Goal: Task Accomplishment & Management: Use online tool/utility

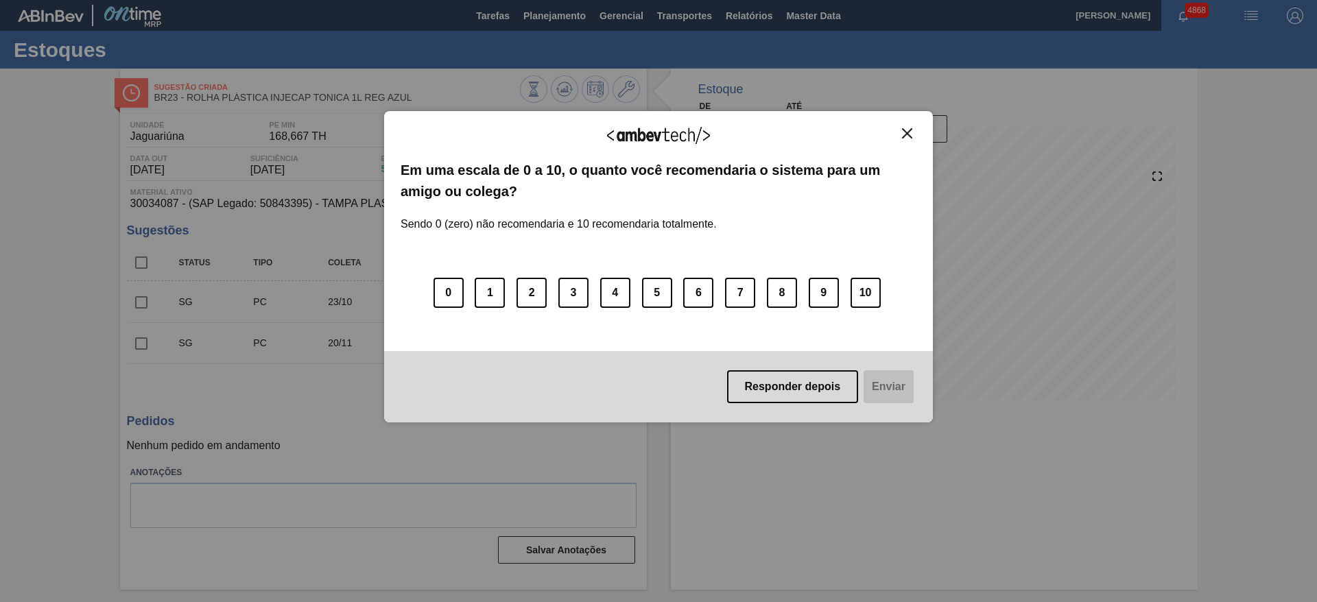
click at [565, 14] on div "Agradecemos seu feedback! Em uma escala de 0 a 10, o quanto você recomendaria o…" at bounding box center [658, 267] width 549 height 564
click at [956, 110] on div "Agradecemos seu feedback! Em uma escala de 0 a 10, o quanto você recomendaria o…" at bounding box center [658, 301] width 1317 height 602
click at [906, 132] on img "Close" at bounding box center [907, 133] width 10 height 10
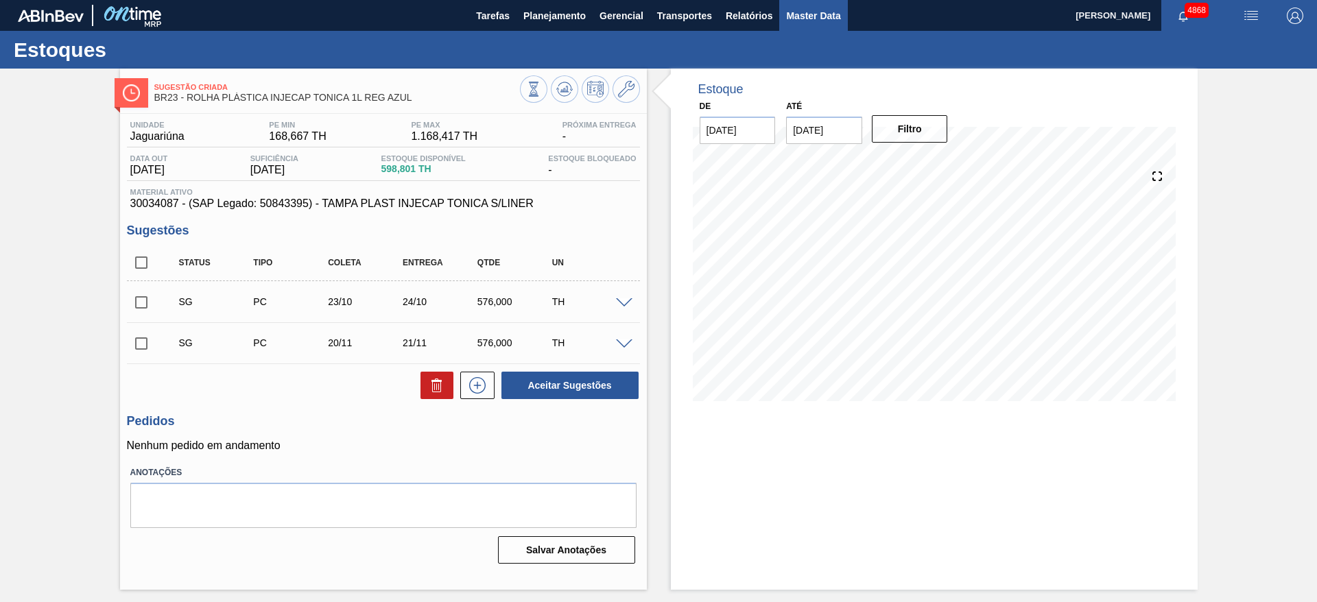
click at [809, 14] on span "Master Data" at bounding box center [813, 16] width 54 height 16
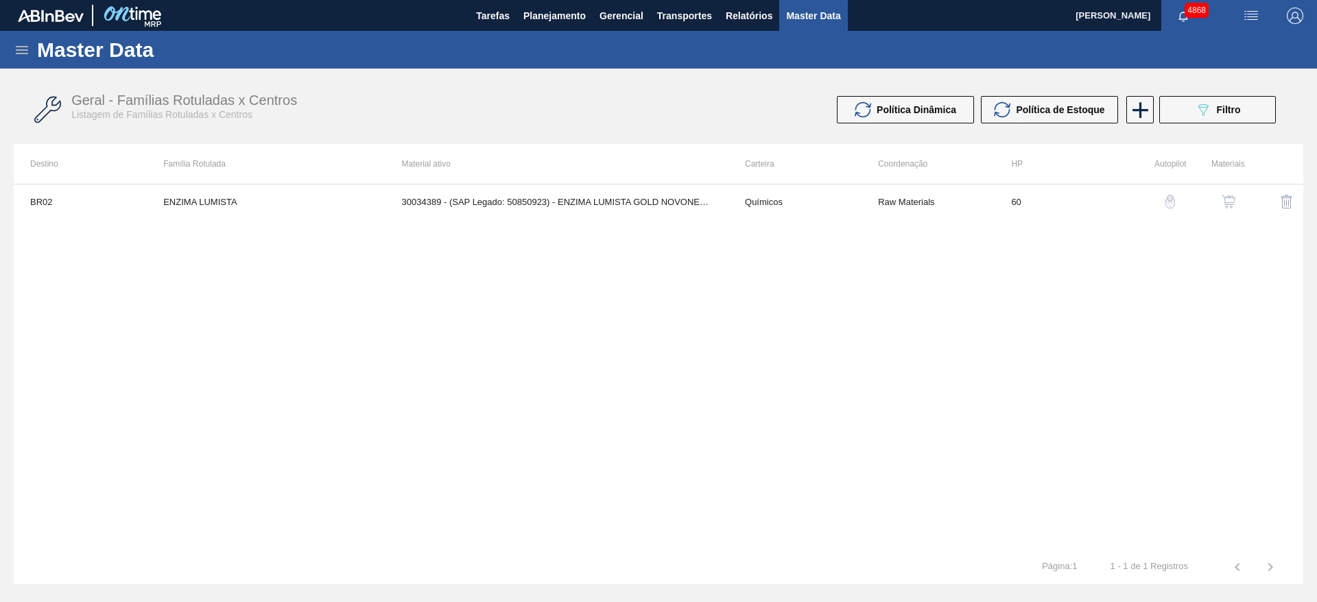
drag, startPoint x: 31, startPoint y: 67, endPoint x: 22, endPoint y: 56, distance: 14.1
click at [22, 58] on div "Master Data" at bounding box center [658, 50] width 1317 height 38
click at [22, 55] on icon at bounding box center [22, 50] width 16 height 16
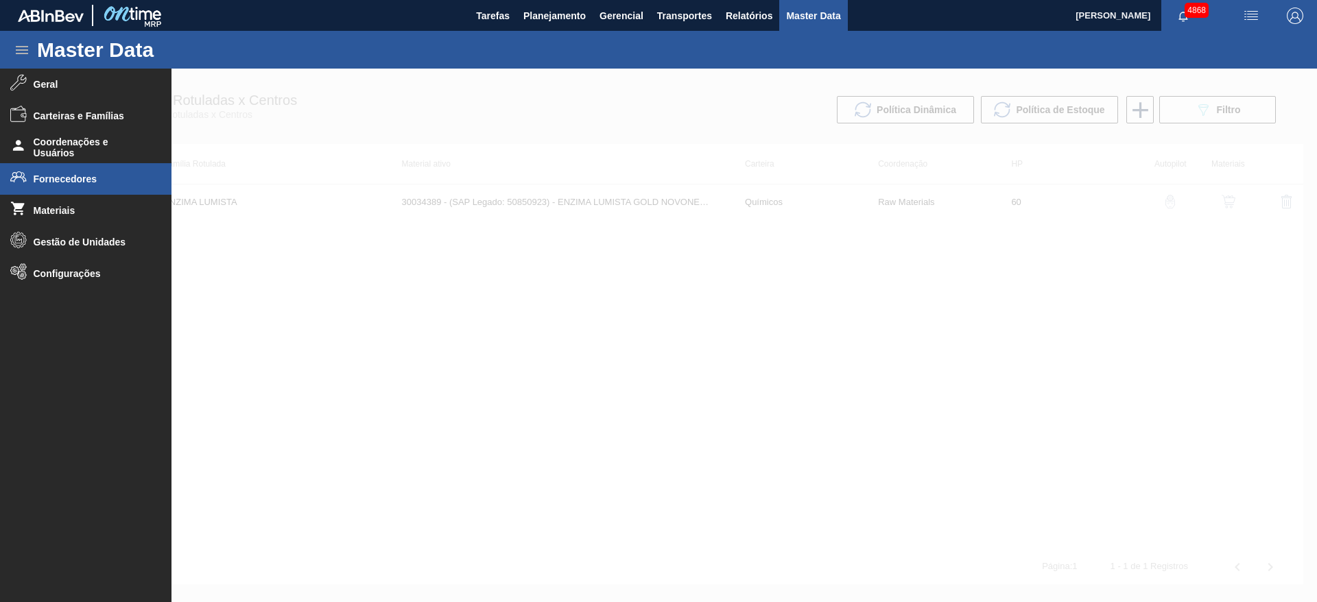
click at [91, 170] on li "Fornecedores" at bounding box center [85, 179] width 171 height 32
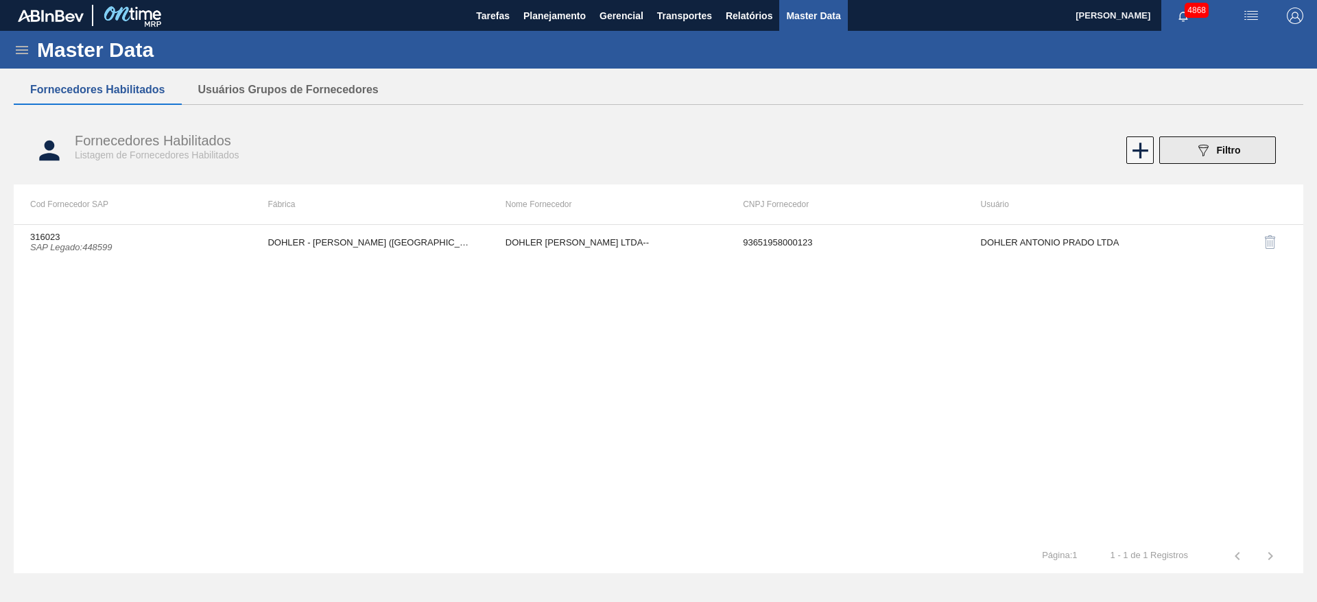
click at [1244, 150] on button "089F7B8B-B2A5-4AFE-B5C0-19BA573D28AC Filtro" at bounding box center [1217, 150] width 117 height 27
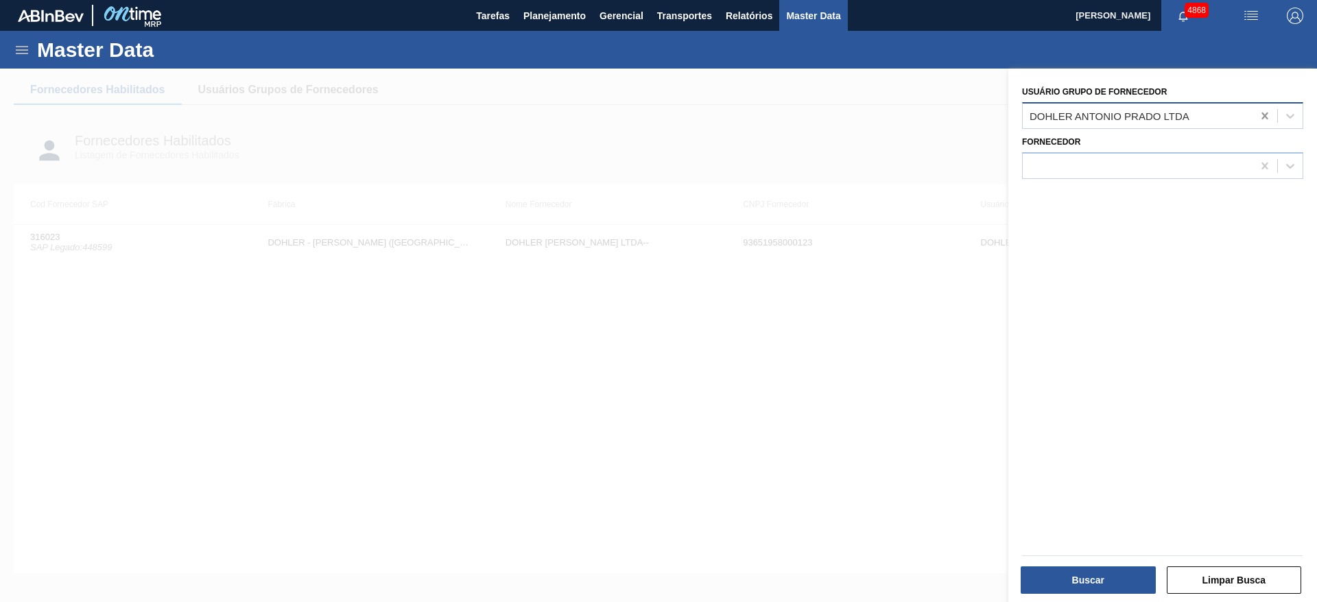
click at [1264, 110] on icon at bounding box center [1265, 116] width 14 height 14
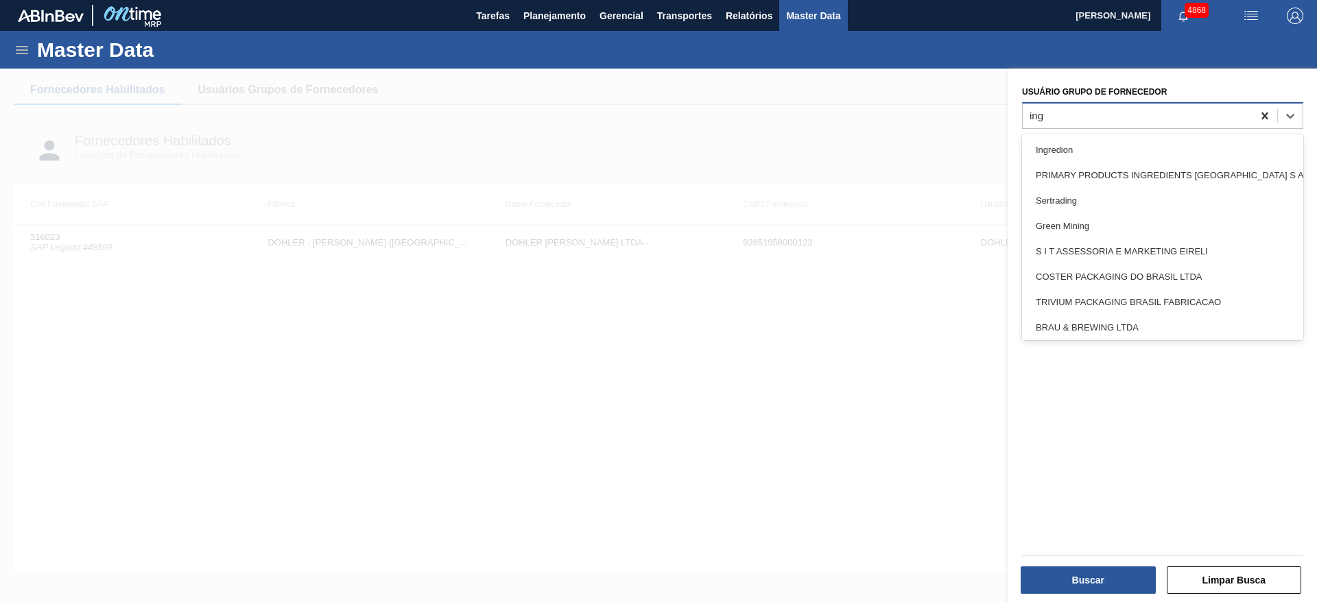
type Fornecedor "ingr"
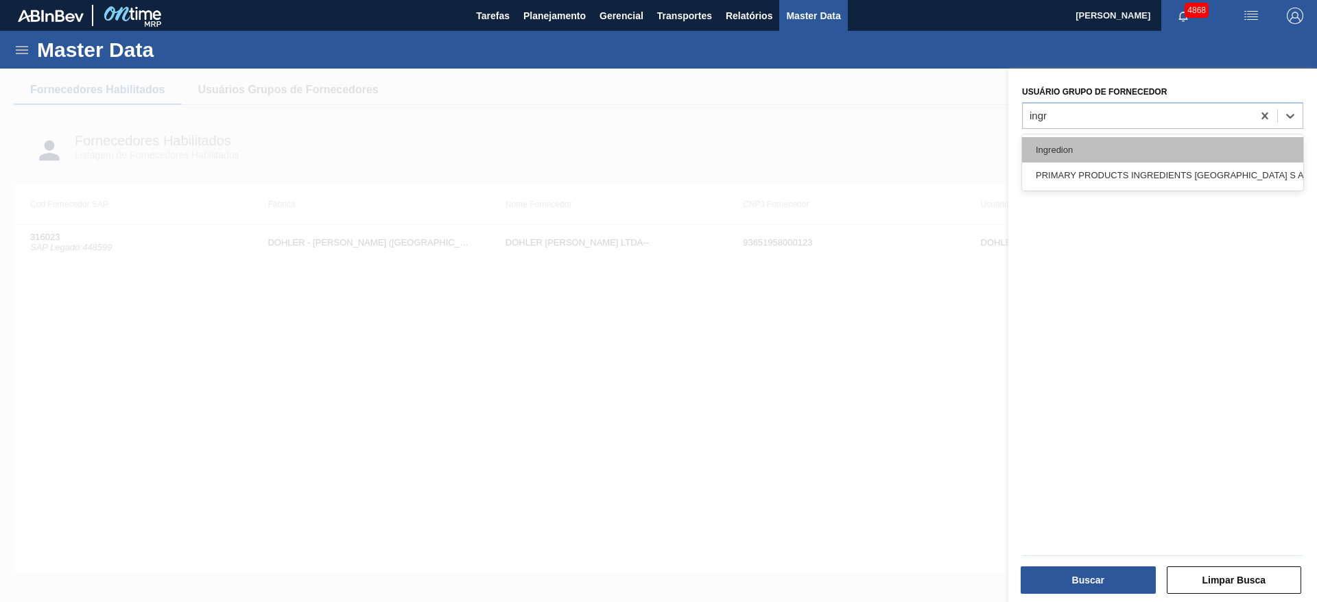
click at [1209, 159] on div "Ingredion" at bounding box center [1162, 149] width 281 height 25
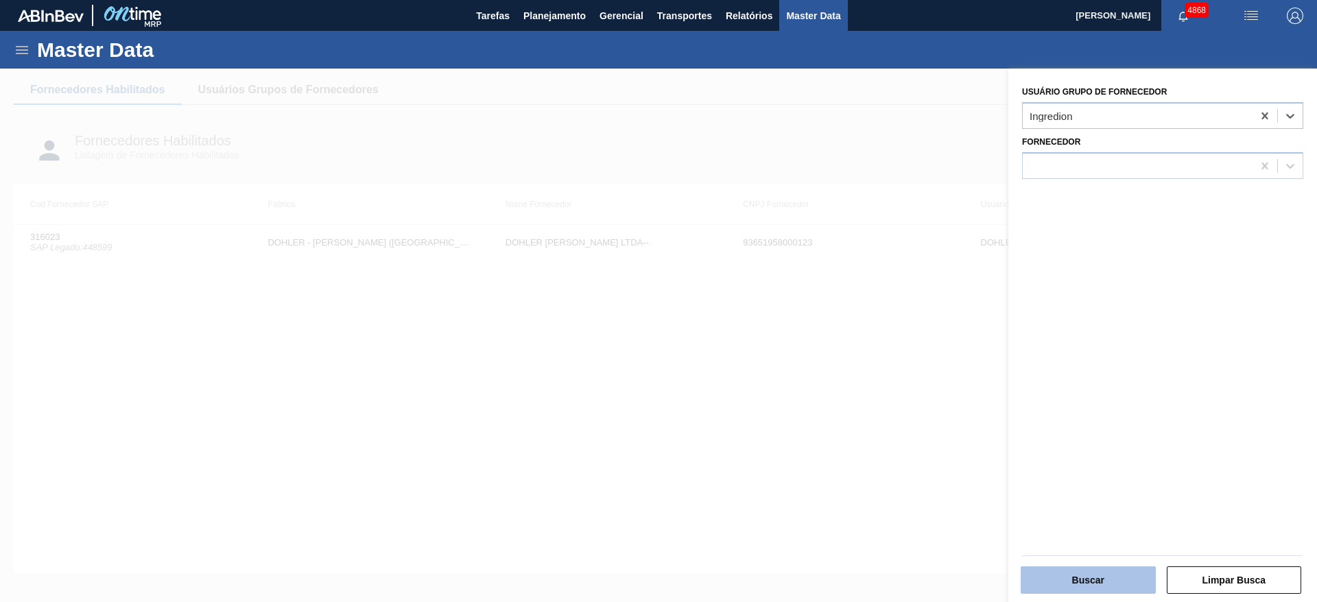
click at [1073, 584] on button "Buscar" at bounding box center [1088, 580] width 135 height 27
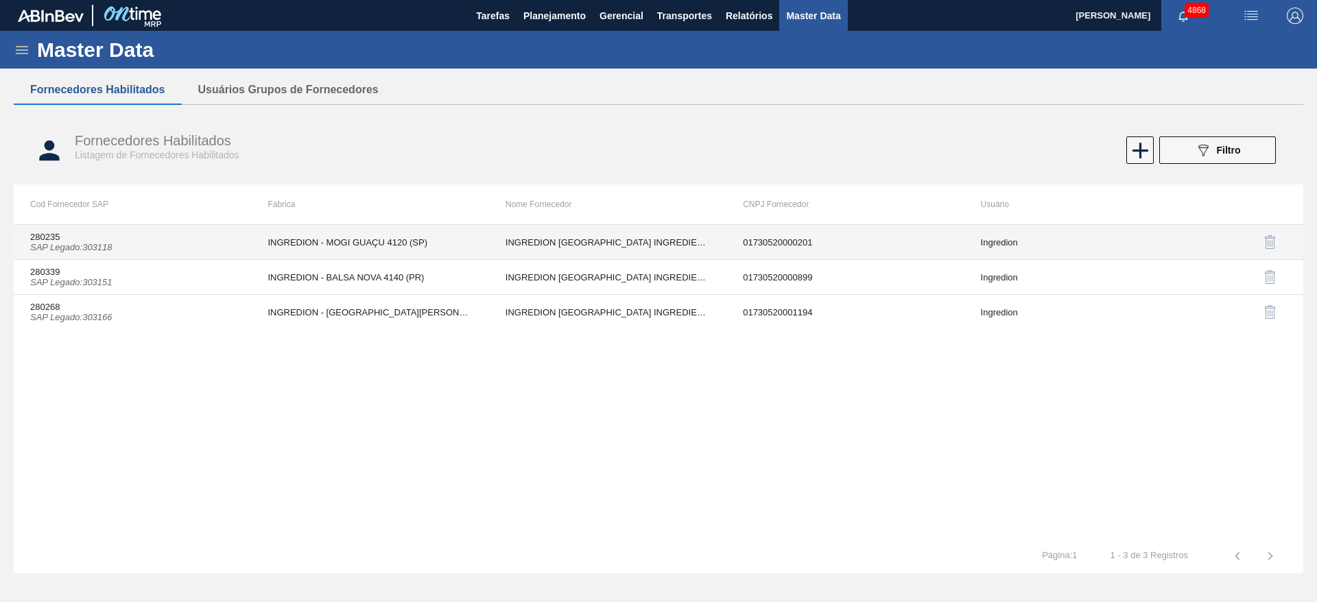
click at [340, 232] on td "INGREDION - MOGI GUAÇU 4120 (SP)" at bounding box center [369, 242] width 237 height 35
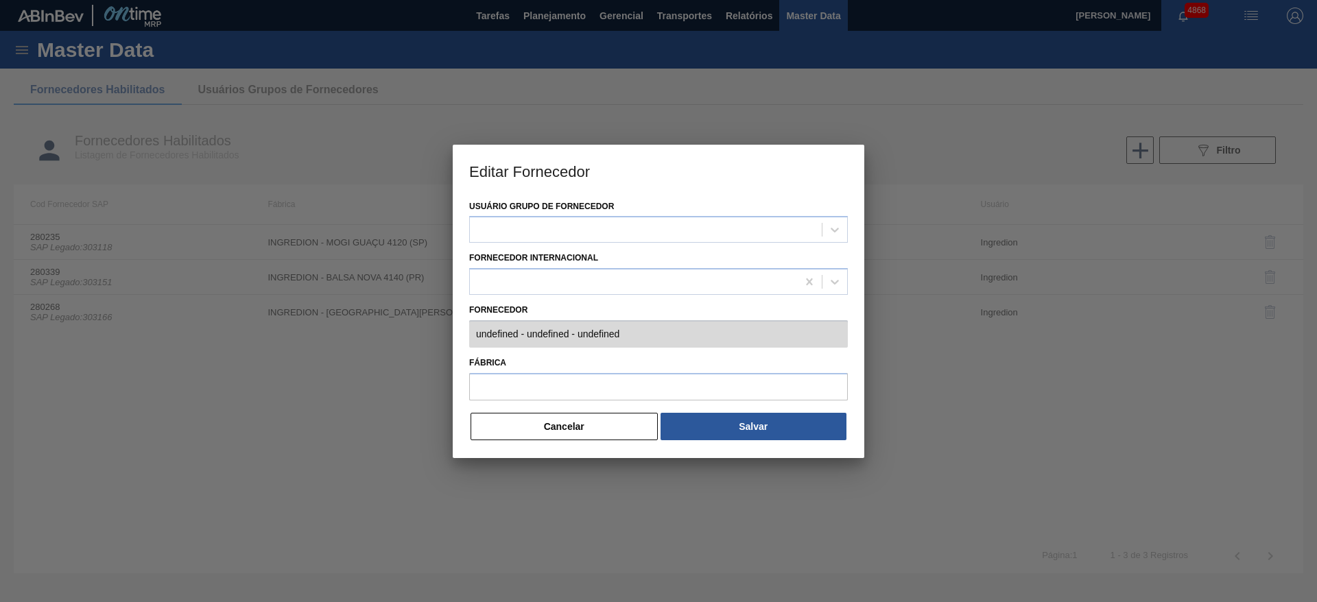
type input "280235 (SAP Legado: 303118) - INGREDION BRASIL INGREDIENTES - 01730520000201"
type input "INGREDION - MOGI GUAÇU 4120 (SP)"
click at [533, 431] on button "Cancelar" at bounding box center [564, 426] width 187 height 27
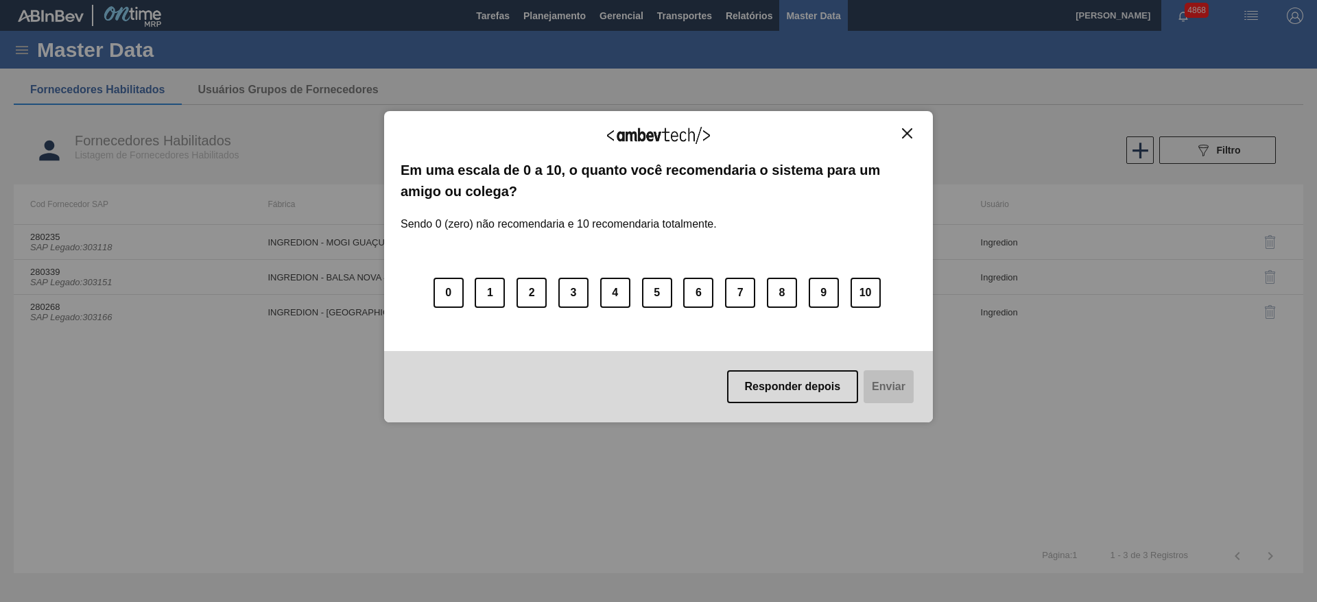
click at [907, 140] on div "Agradecemos seu feedback!" at bounding box center [659, 144] width 516 height 32
click at [912, 139] on button "Close" at bounding box center [907, 134] width 19 height 12
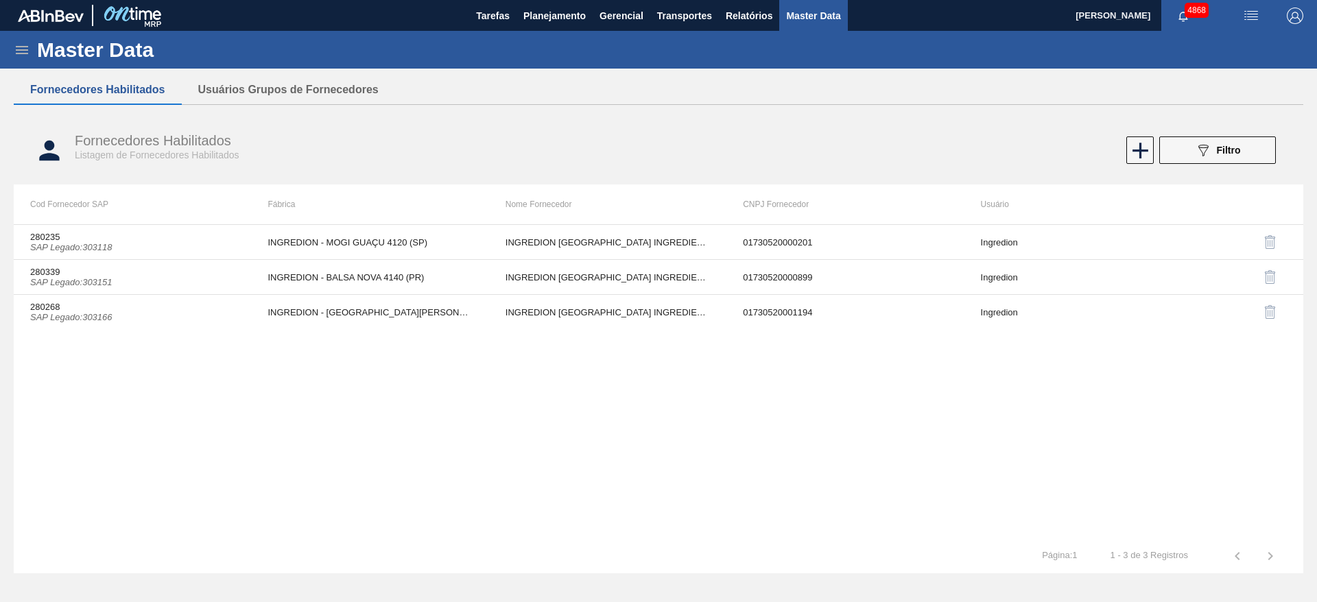
click at [41, 12] on img at bounding box center [51, 16] width 66 height 12
click at [115, 15] on img at bounding box center [132, 15] width 67 height 31
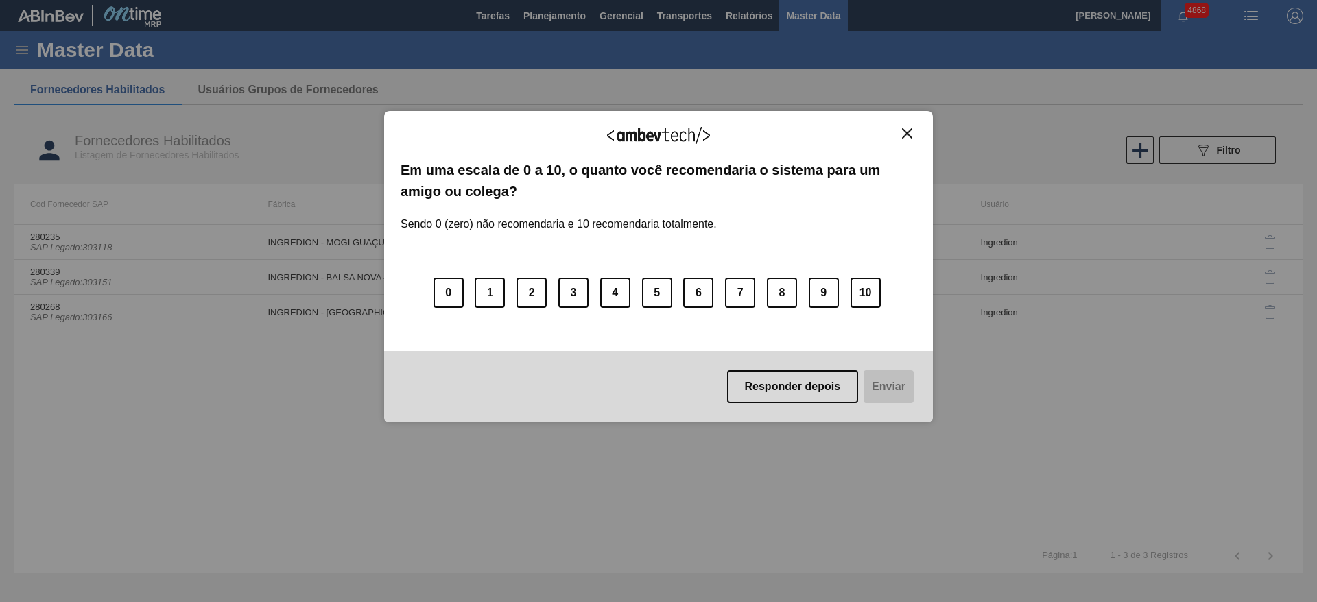
click at [903, 128] on img "Close" at bounding box center [907, 133] width 10 height 10
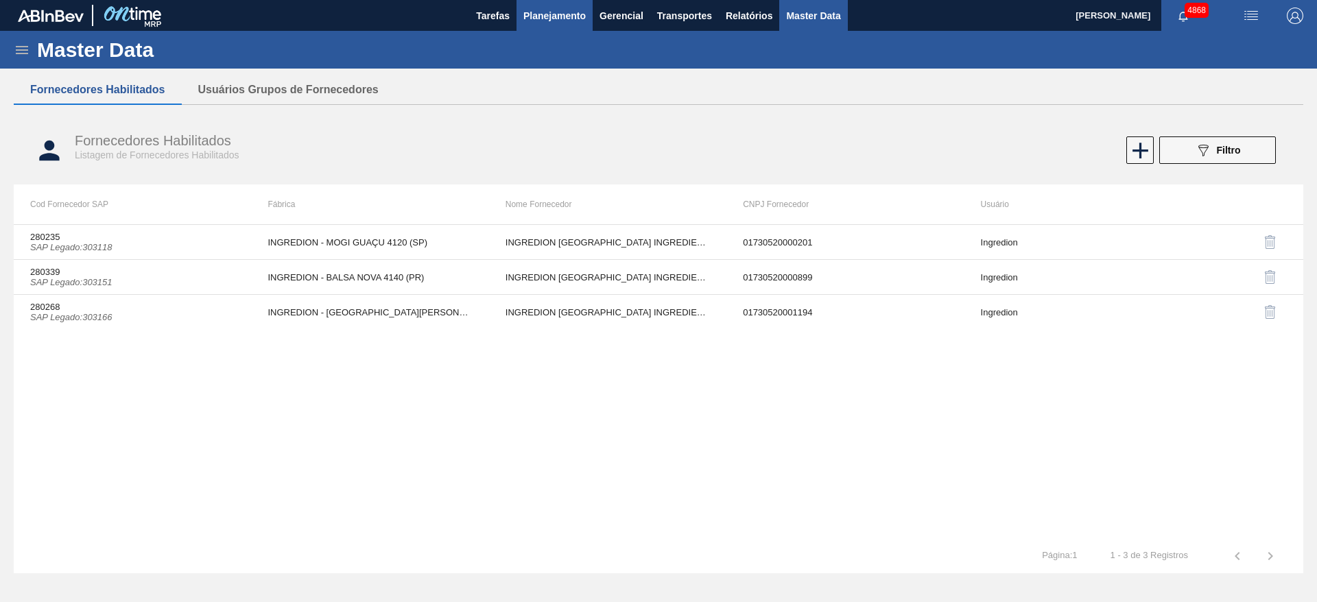
click at [562, 23] on span "Planejamento" at bounding box center [554, 16] width 62 height 16
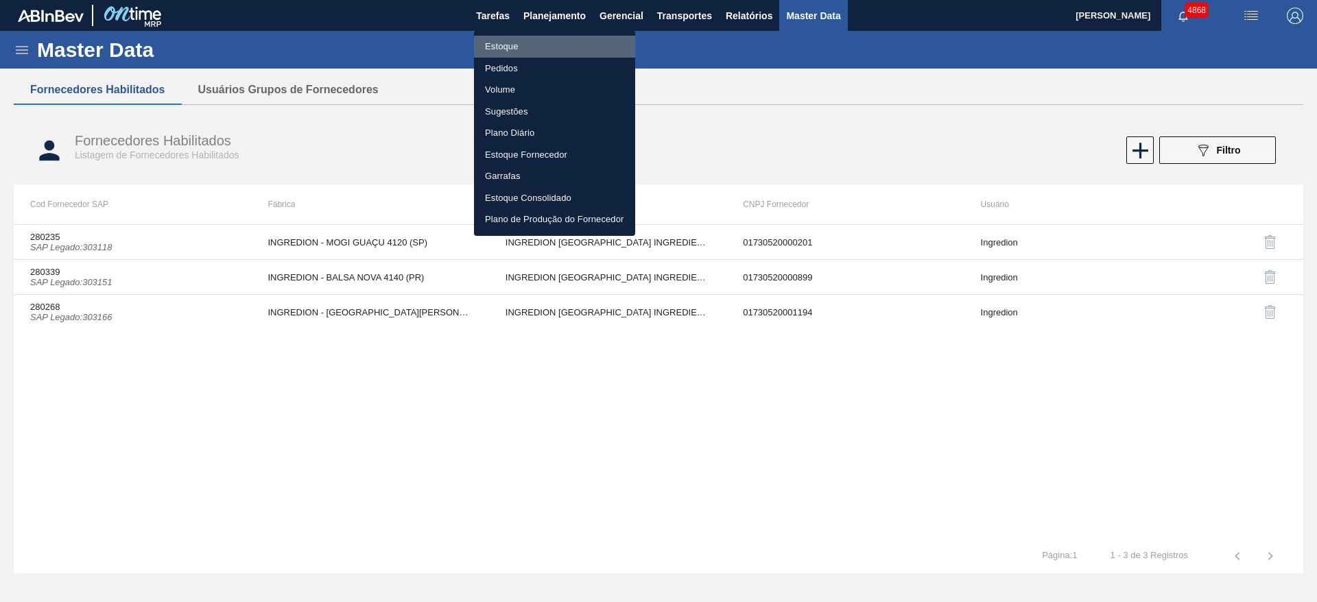
click at [497, 40] on li "Estoque" at bounding box center [554, 47] width 161 height 22
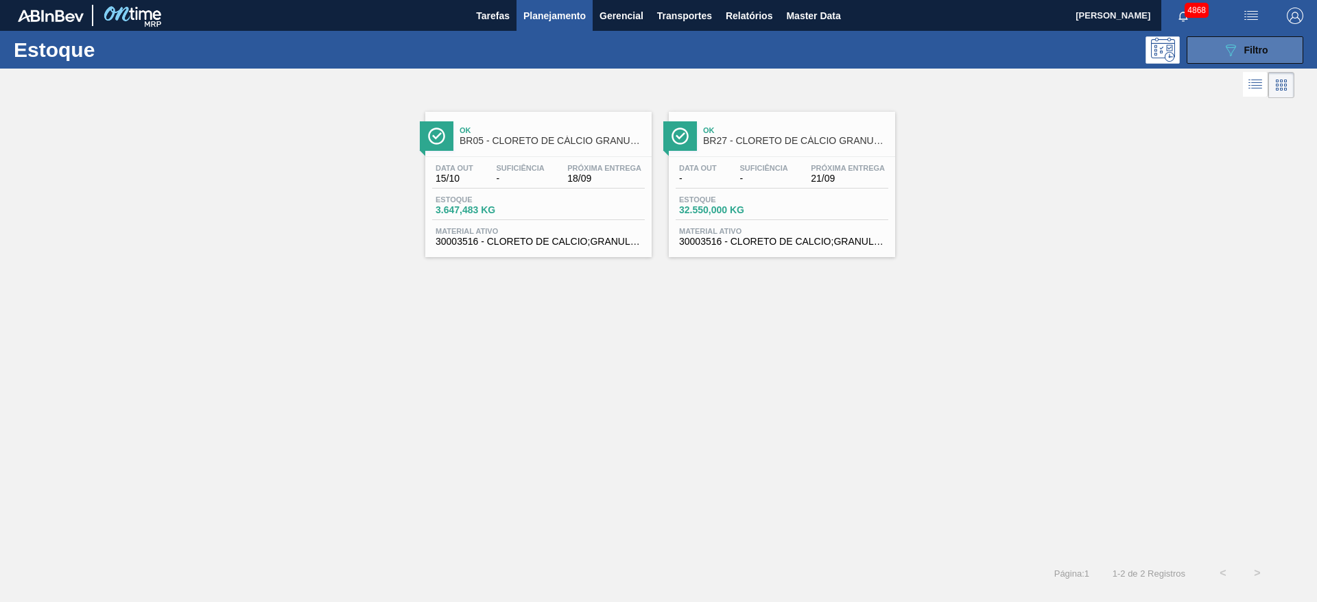
click at [1243, 46] on div "089F7B8B-B2A5-4AFE-B5C0-19BA573D28AC Filtro" at bounding box center [1245, 50] width 46 height 16
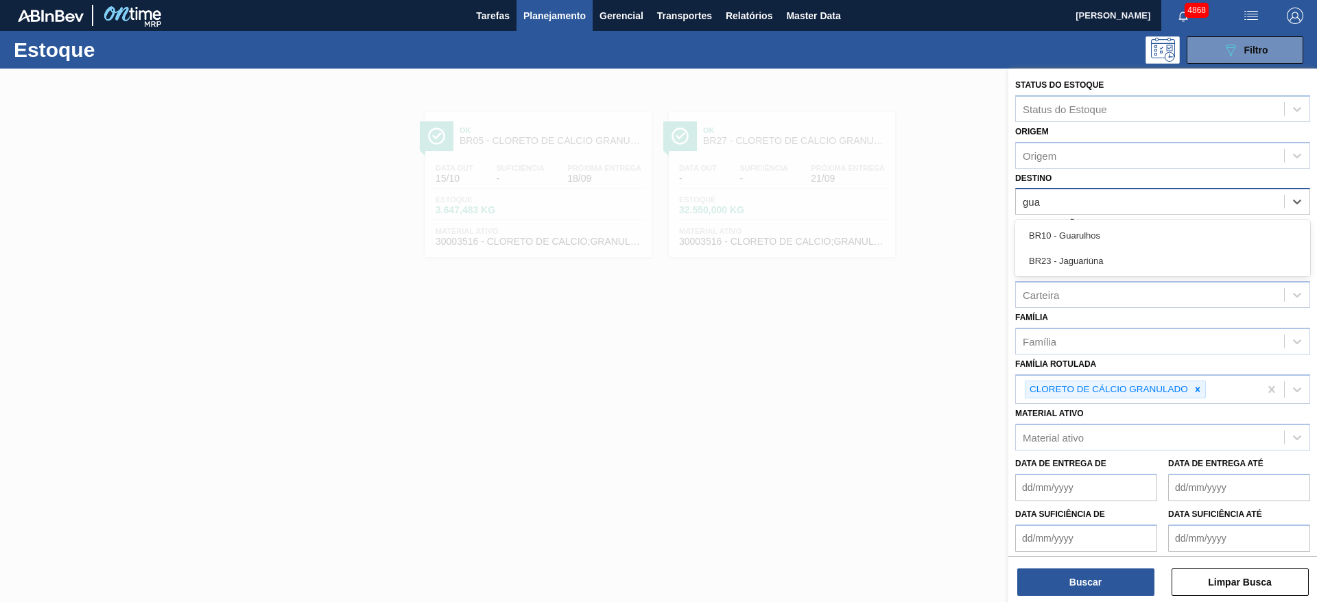
type input "guar"
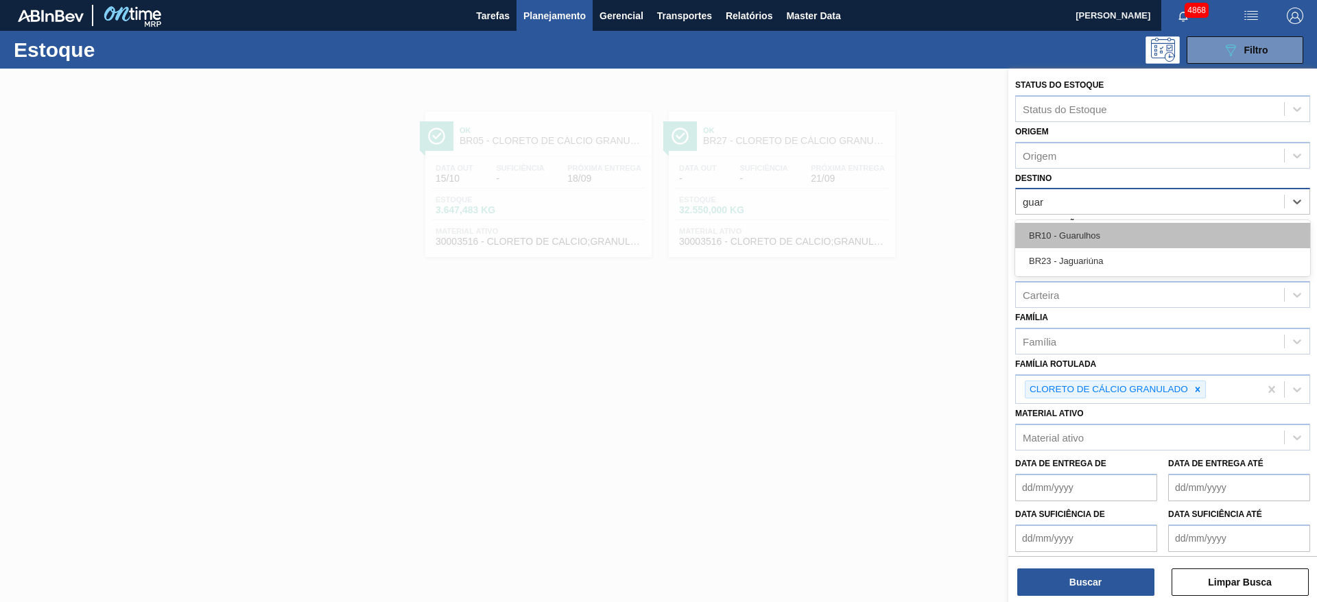
click at [1086, 229] on div "BR10 - Guarulhos" at bounding box center [1162, 235] width 295 height 25
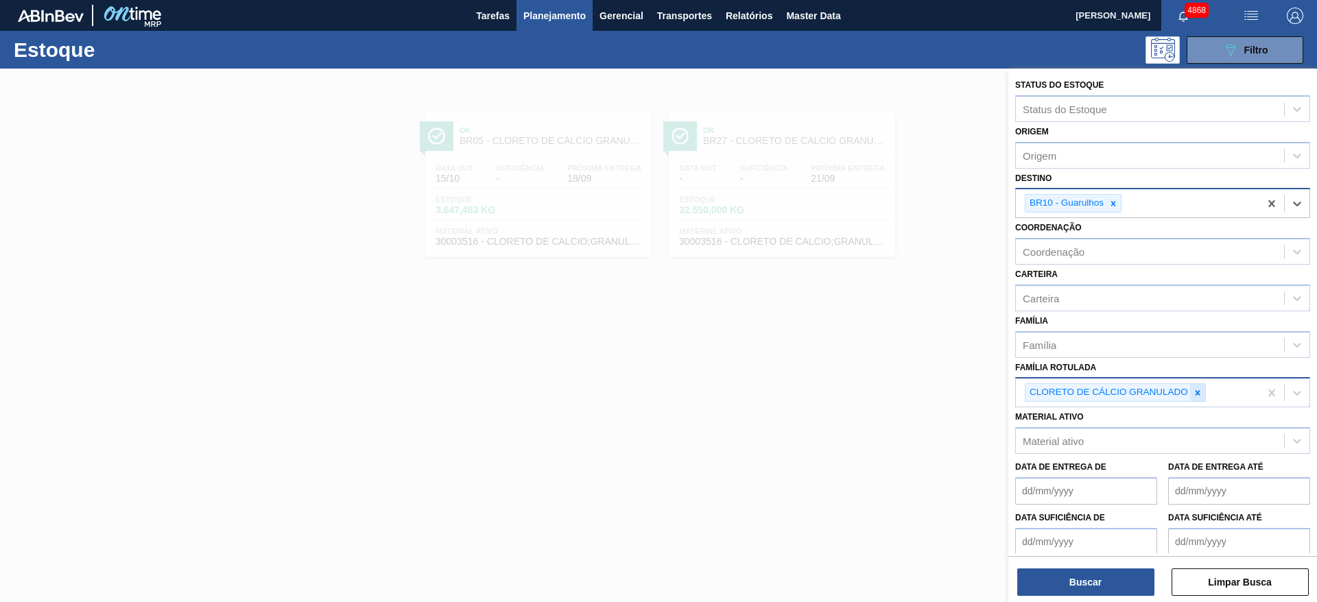
click at [1201, 392] on icon at bounding box center [1198, 393] width 10 height 10
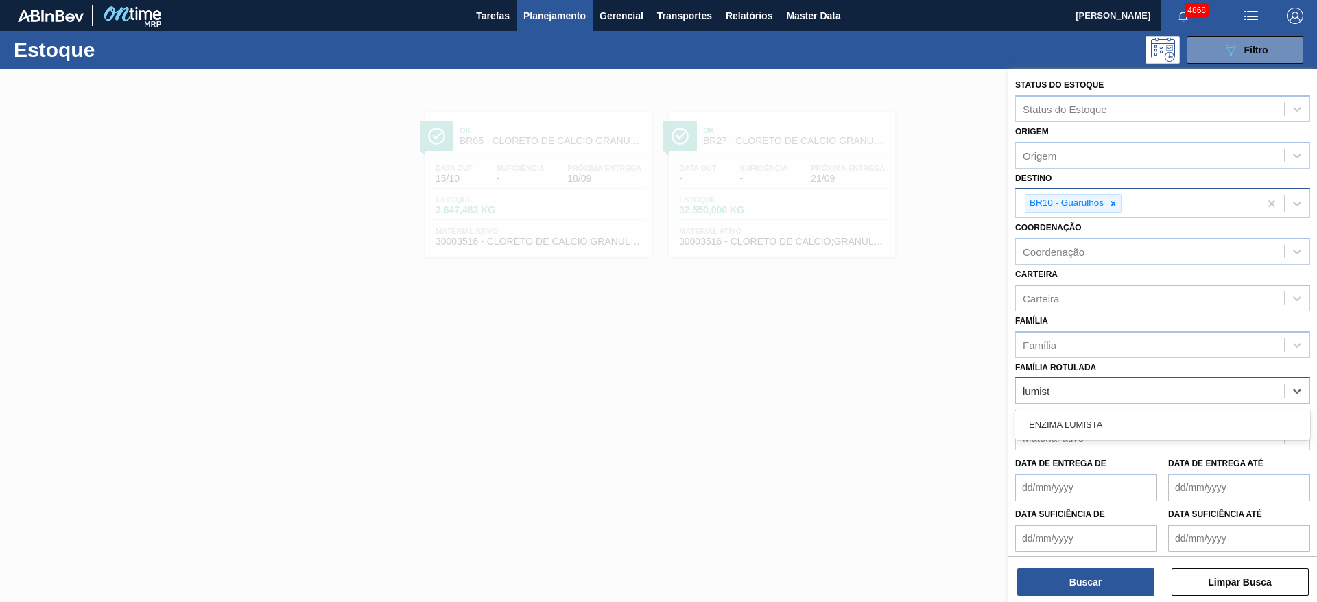
type Rotulada "lumista"
click at [1174, 420] on div "ENZIMA LUMISTA" at bounding box center [1162, 424] width 295 height 25
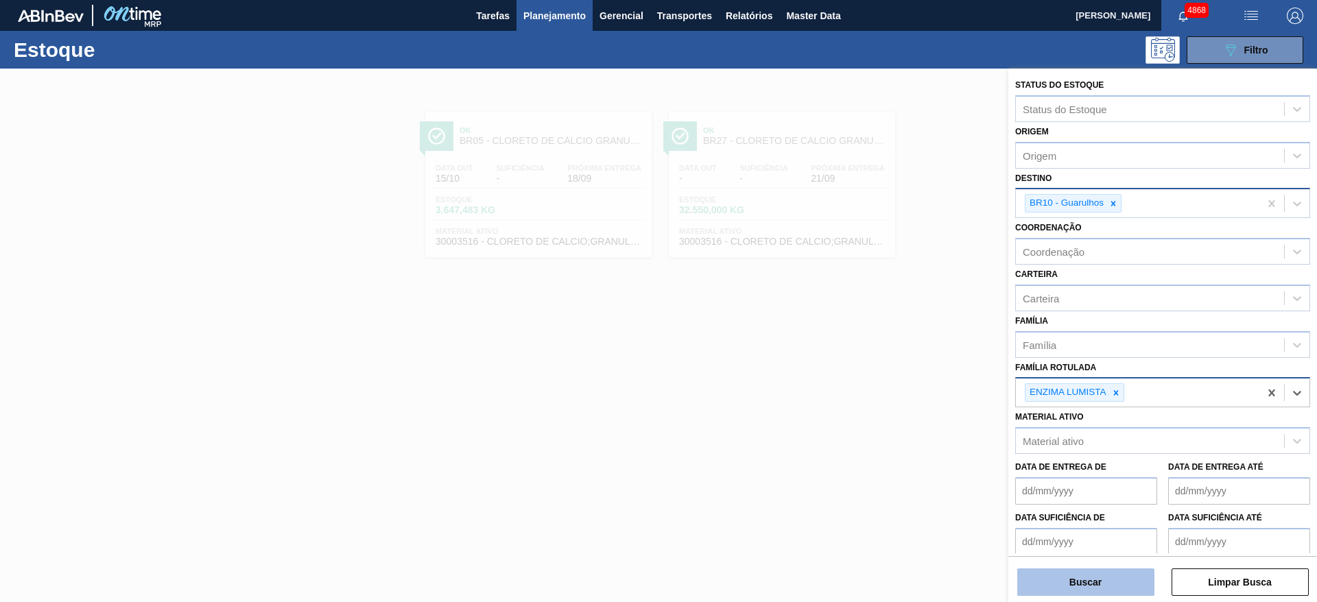
click at [1087, 585] on button "Buscar" at bounding box center [1085, 582] width 137 height 27
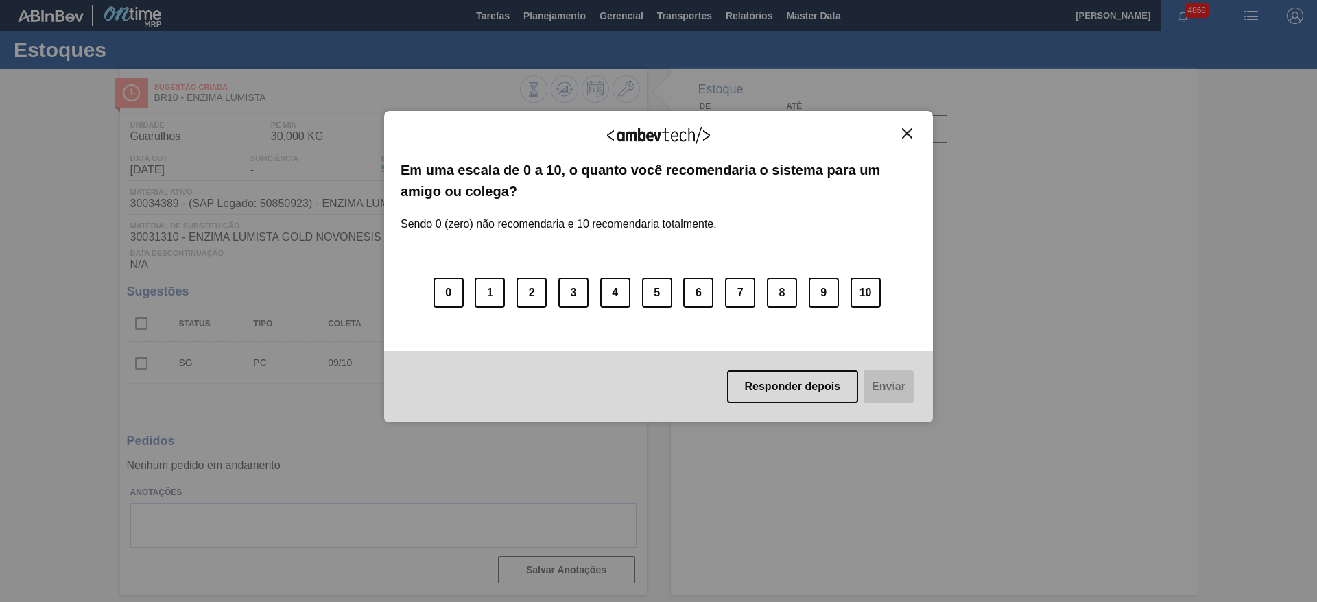
click at [911, 133] on img "Close" at bounding box center [907, 133] width 10 height 10
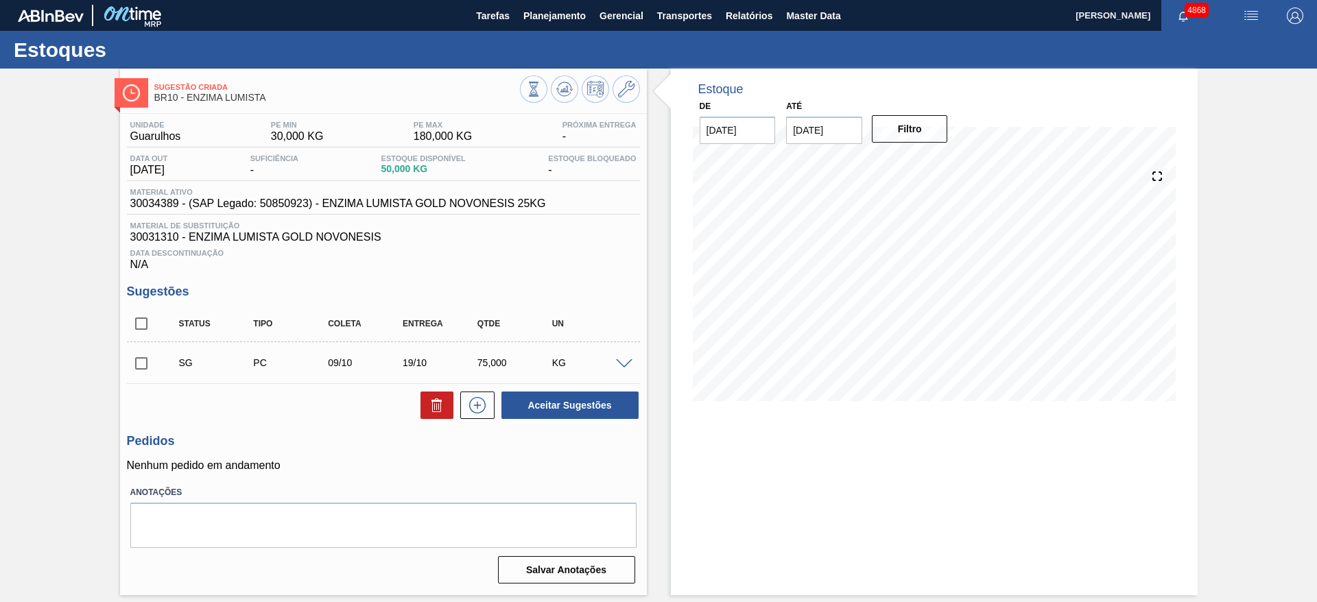
click at [143, 361] on input "checkbox" at bounding box center [141, 363] width 29 height 29
click at [449, 395] on button at bounding box center [436, 405] width 33 height 27
checkbox input "false"
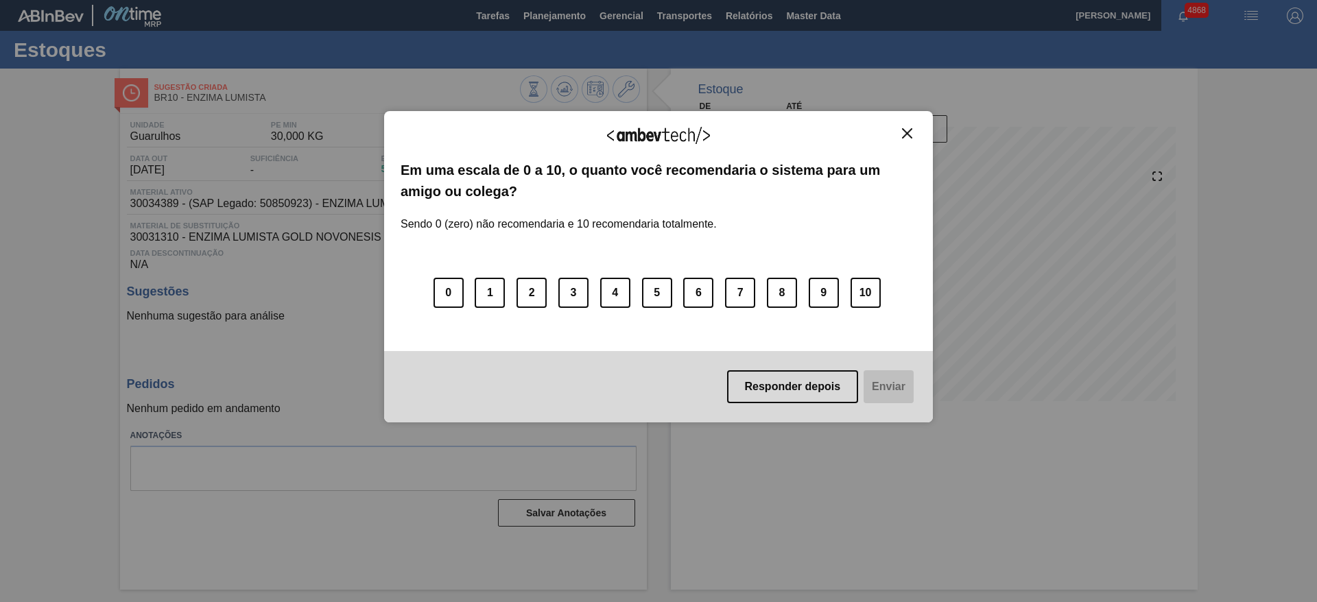
click at [907, 135] on img "Close" at bounding box center [907, 133] width 10 height 10
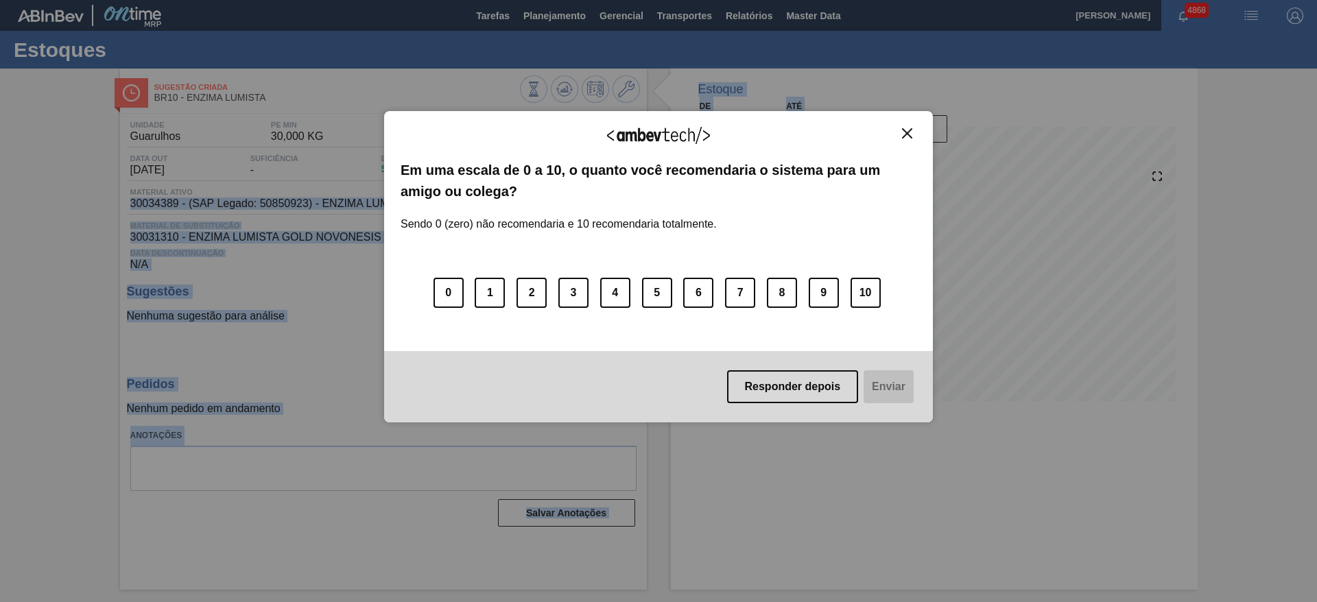
drag, startPoint x: 132, startPoint y: 207, endPoint x: 178, endPoint y: 202, distance: 45.6
click at [178, 0] on body "Tarefas Planejamento Gerencial Transportes Relatórios Master Data [PERSON_NAME]…" at bounding box center [658, 0] width 1317 height 0
click at [178, 202] on div "Agradecemos seu feedback! Em uma escala de 0 a 10, o quanto você recomendaria o…" at bounding box center [658, 301] width 1317 height 602
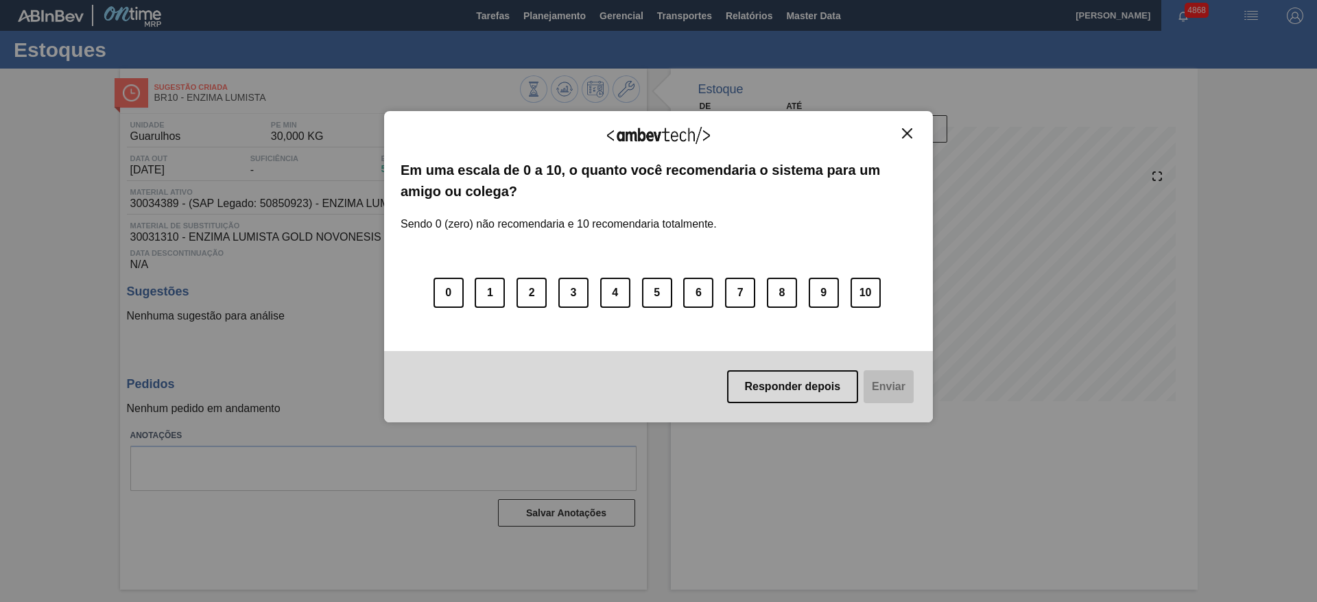
drag, startPoint x: 905, startPoint y: 134, endPoint x: 837, endPoint y: 140, distance: 68.1
click at [904, 134] on img "Close" at bounding box center [907, 133] width 10 height 10
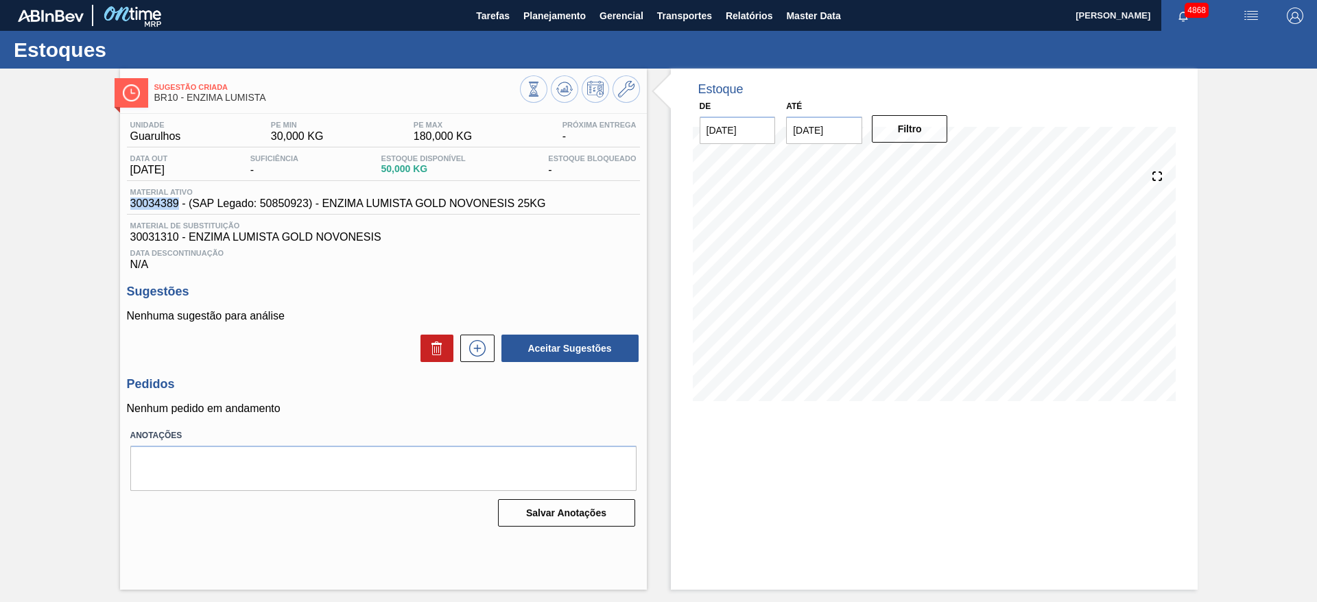
drag, startPoint x: 131, startPoint y: 202, endPoint x: 179, endPoint y: 198, distance: 48.1
click at [179, 198] on span "30034389 - (SAP Legado: 50850923) - ENZIMA LUMISTA GOLD NOVONESIS 25KG" at bounding box center [338, 204] width 416 height 12
copy span "30034389"
drag, startPoint x: 131, startPoint y: 240, endPoint x: 178, endPoint y: 241, distance: 46.7
click at [178, 241] on span "30031310 - ENZIMA LUMISTA GOLD NOVONESIS" at bounding box center [383, 237] width 506 height 12
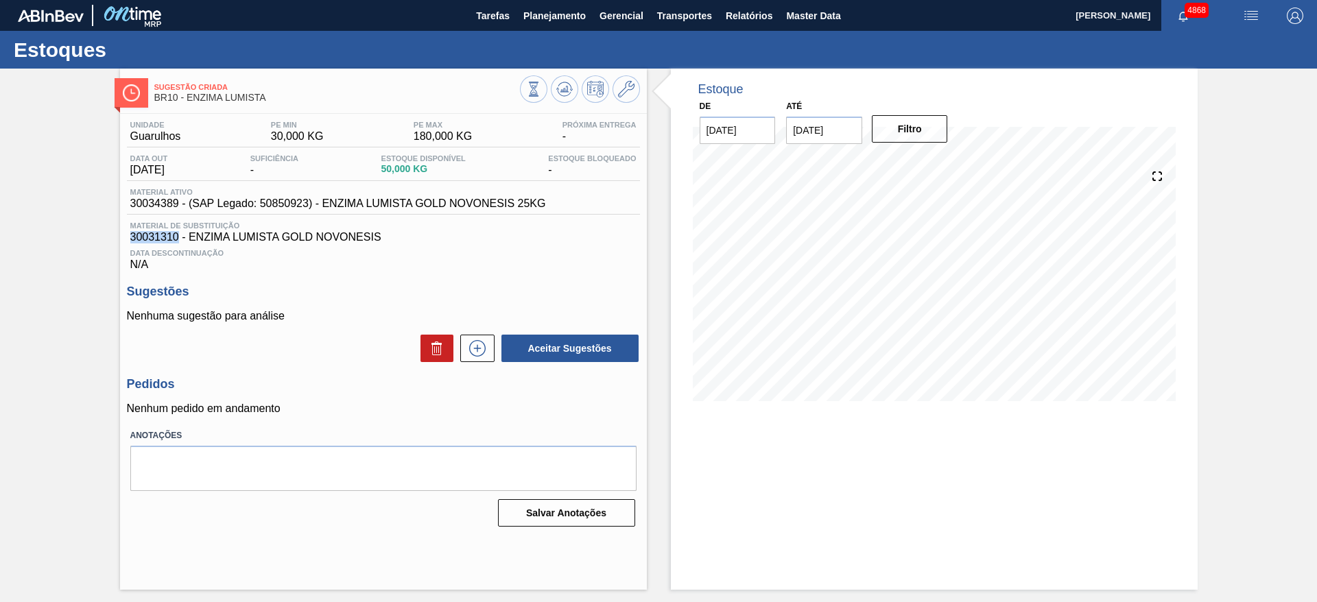
copy span "30031310"
click at [486, 338] on button at bounding box center [477, 348] width 34 height 27
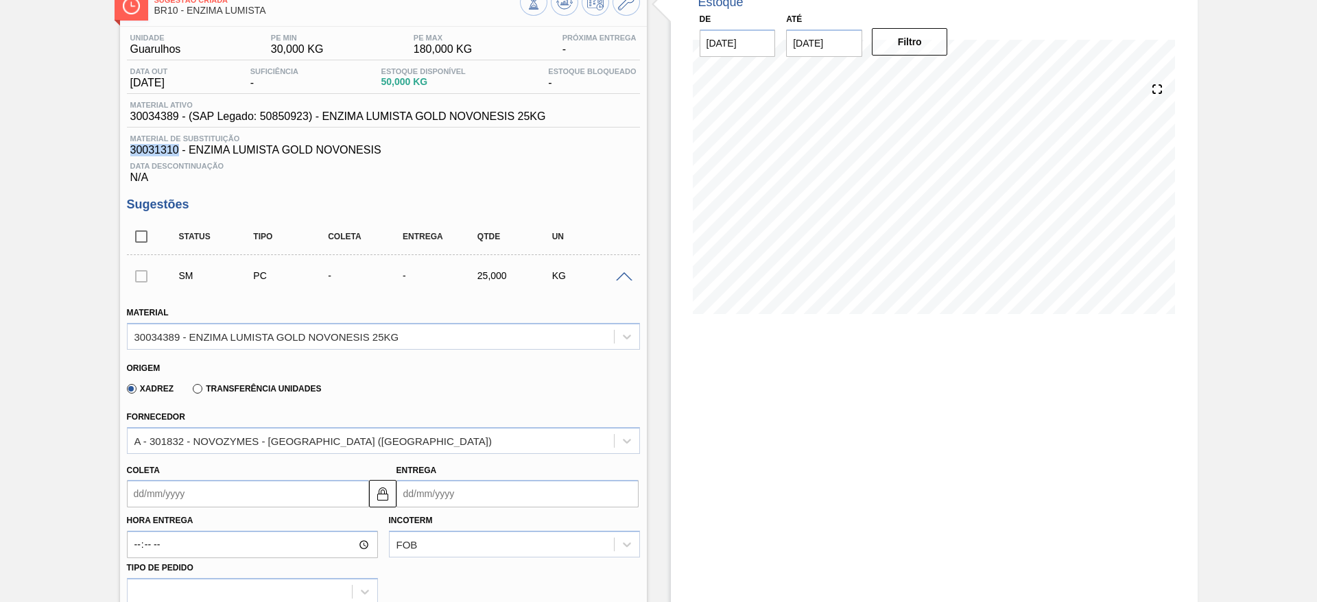
scroll to position [309, 0]
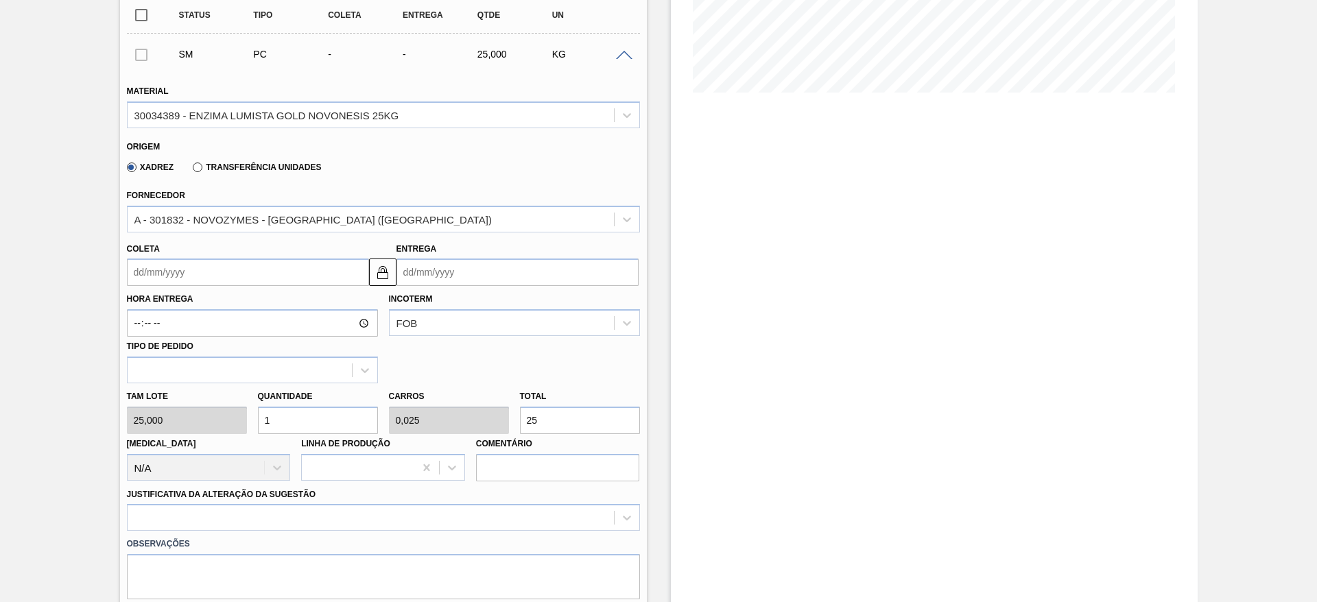
click at [212, 268] on input "Coleta" at bounding box center [248, 272] width 242 height 27
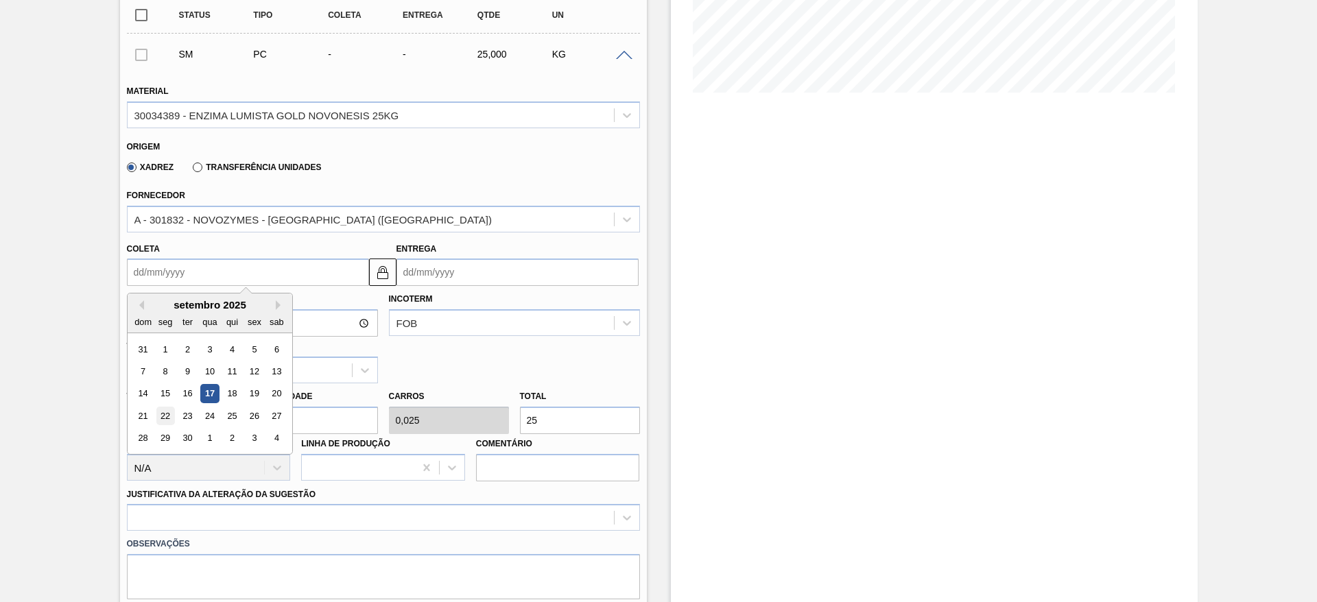
click at [171, 416] on div "22" at bounding box center [165, 416] width 19 height 19
type input "[DATE]"
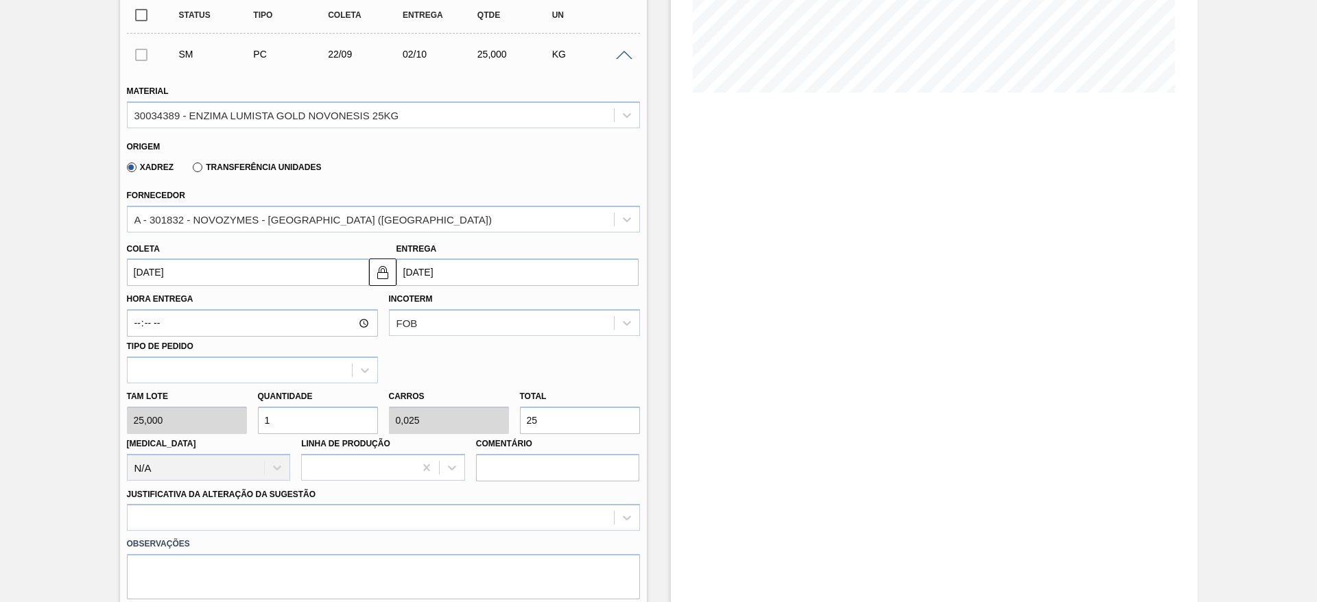
drag, startPoint x: 305, startPoint y: 414, endPoint x: 233, endPoint y: 437, distance: 75.5
click at [233, 437] on div "Tam lote 25,000 Quantidade 1 Carros 0,025 Total 25 [MEDICAL_DATA] N/A Linha de …" at bounding box center [383, 432] width 524 height 98
click at [505, 425] on div "Tam lote 25,000 Quantidade 1 Carros 0,025 Total 25 [MEDICAL_DATA] N/A Linha de …" at bounding box center [383, 432] width 524 height 98
drag, startPoint x: 540, startPoint y: 424, endPoint x: 511, endPoint y: 423, distance: 28.8
click at [511, 423] on div "Tam lote 25,000 Quantidade 1 Carros 0,025 Total 25 [MEDICAL_DATA] N/A Linha de …" at bounding box center [383, 432] width 524 height 98
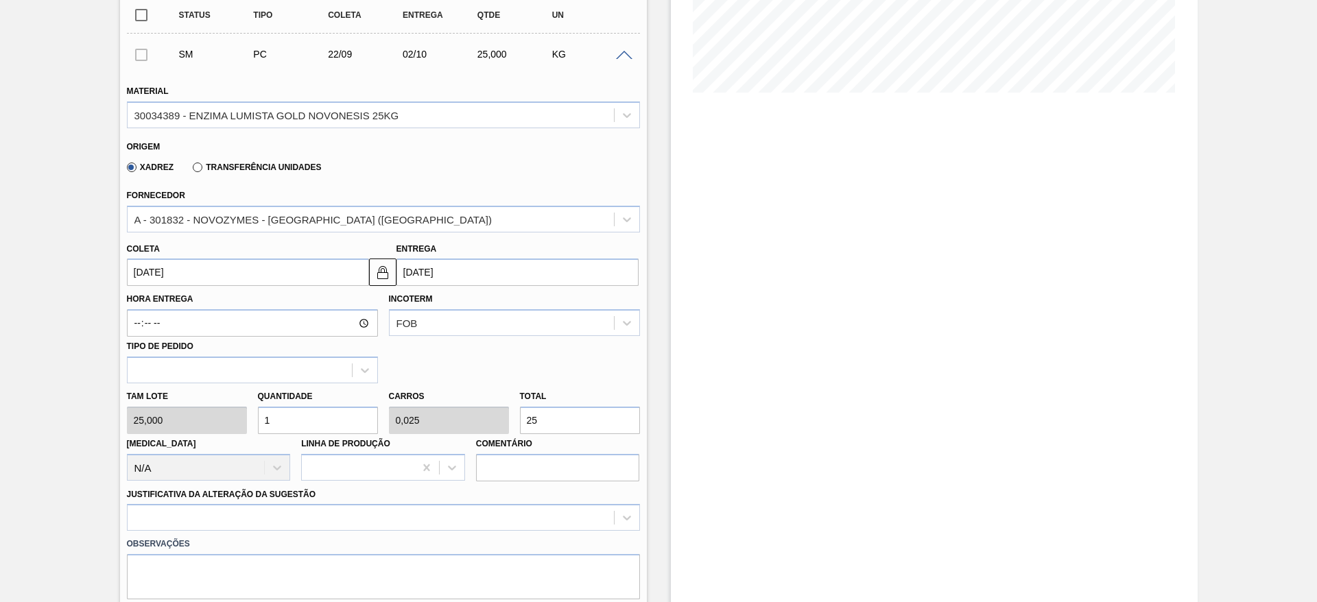
type input "0,04"
type input "0,001"
type input "1"
type input "0,48"
type input "0,012"
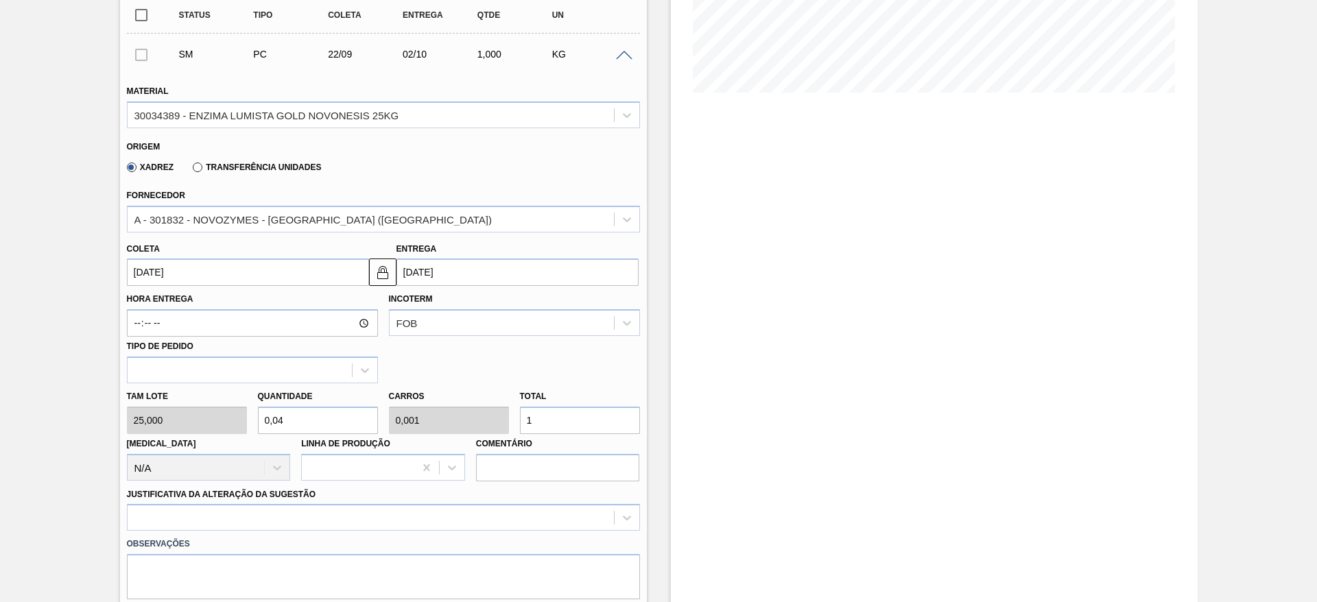
type input "12"
type input "5"
type input "0,125"
type input "125"
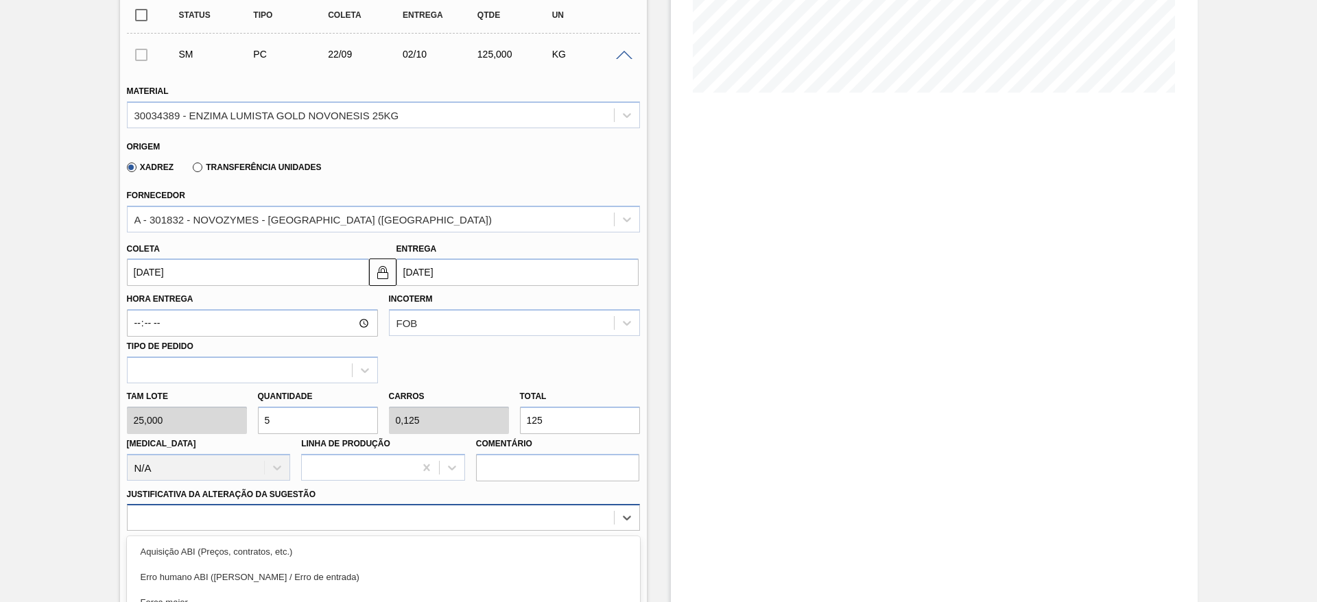
click at [424, 510] on div "option Aquisição ABI (Preços, contratos, etc.) focused, 1 of 18. 18 results ava…" at bounding box center [383, 517] width 513 height 27
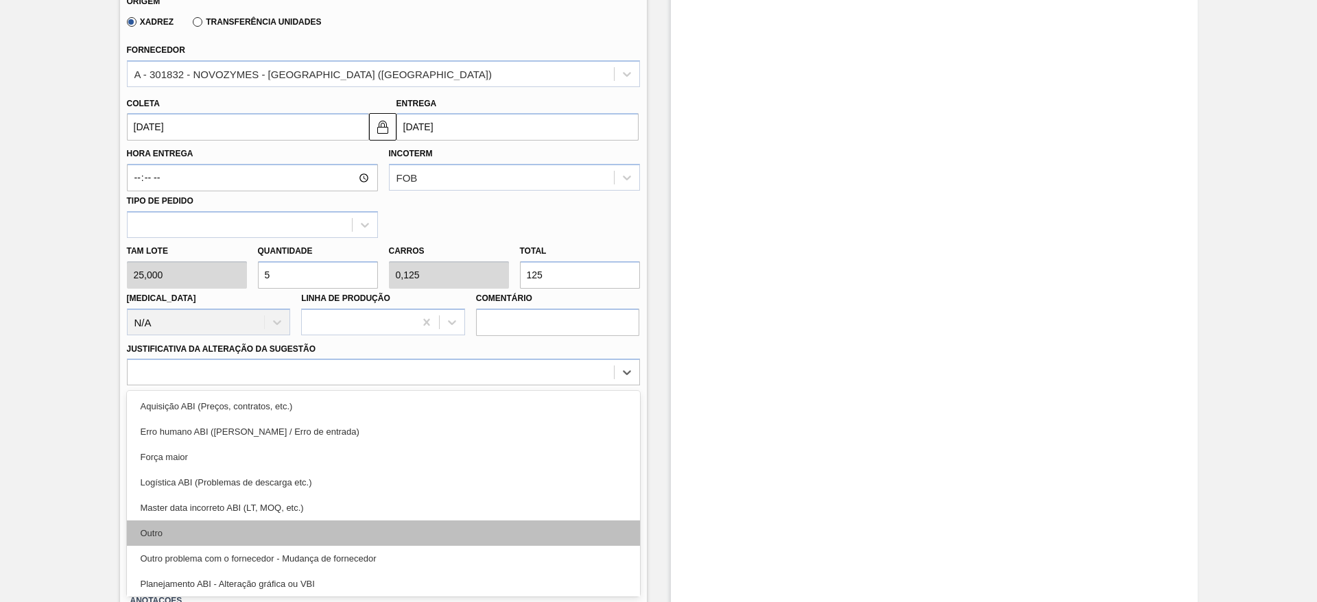
click at [414, 525] on div "Outro" at bounding box center [383, 533] width 513 height 25
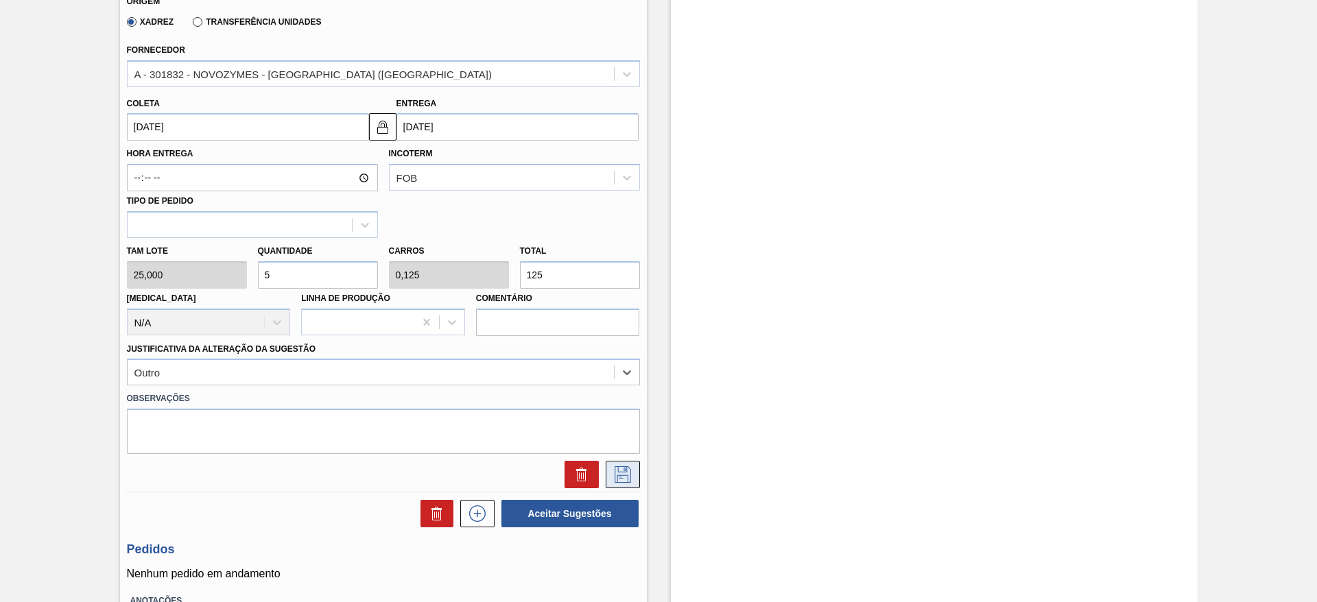
click at [608, 482] on button at bounding box center [623, 474] width 34 height 27
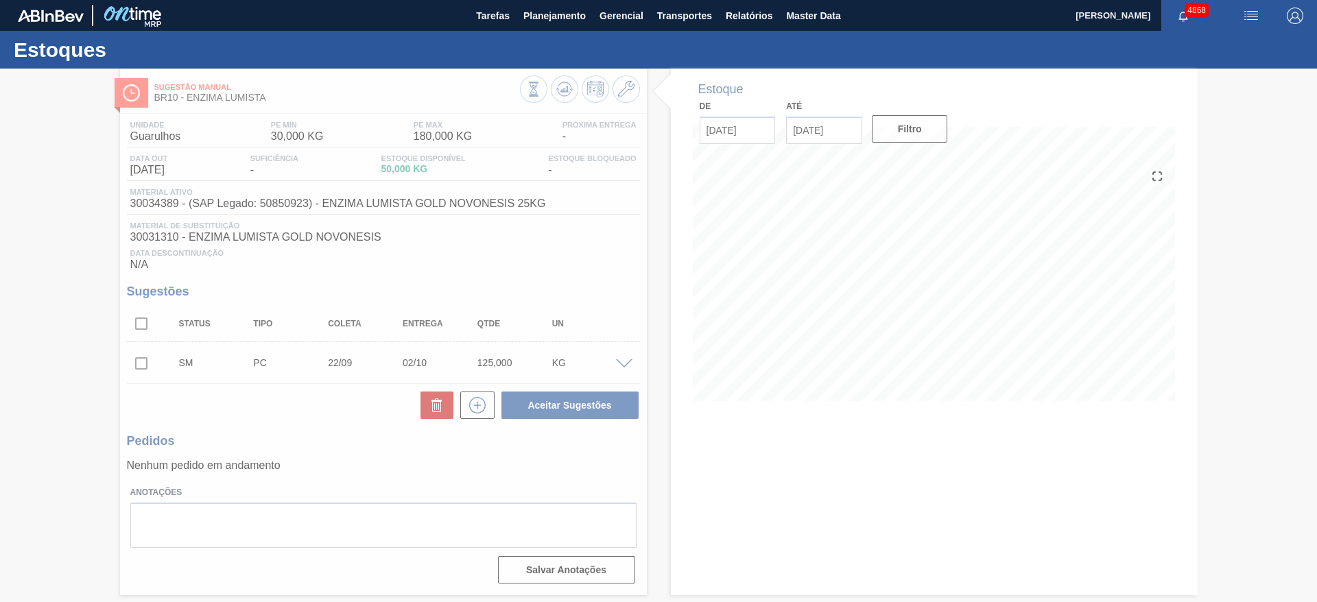
scroll to position [0, 0]
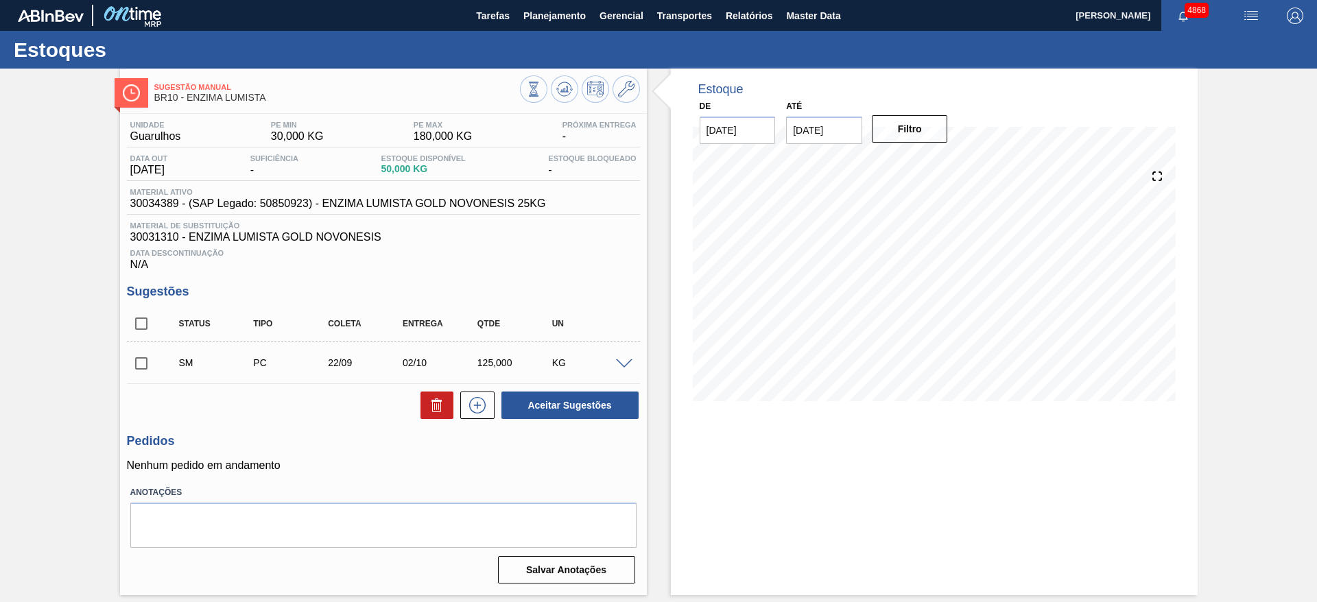
click at [138, 362] on input "checkbox" at bounding box center [141, 363] width 29 height 29
checkbox input "true"
click at [513, 400] on button "Aceitar Sugestões" at bounding box center [569, 405] width 137 height 27
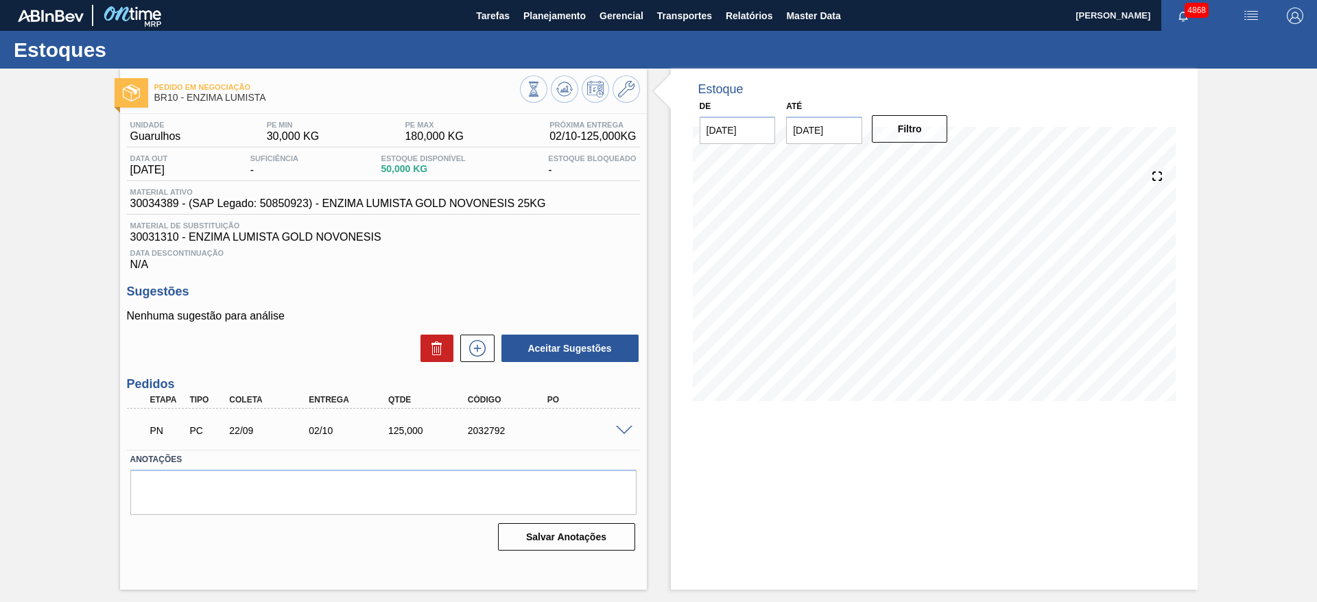
drag, startPoint x: 707, startPoint y: 442, endPoint x: 683, endPoint y: 402, distance: 47.1
click at [711, 442] on div "Estoque De [DATE] Até [DATE] Filtro" at bounding box center [934, 329] width 527 height 521
